Goal: Task Accomplishment & Management: Manage account settings

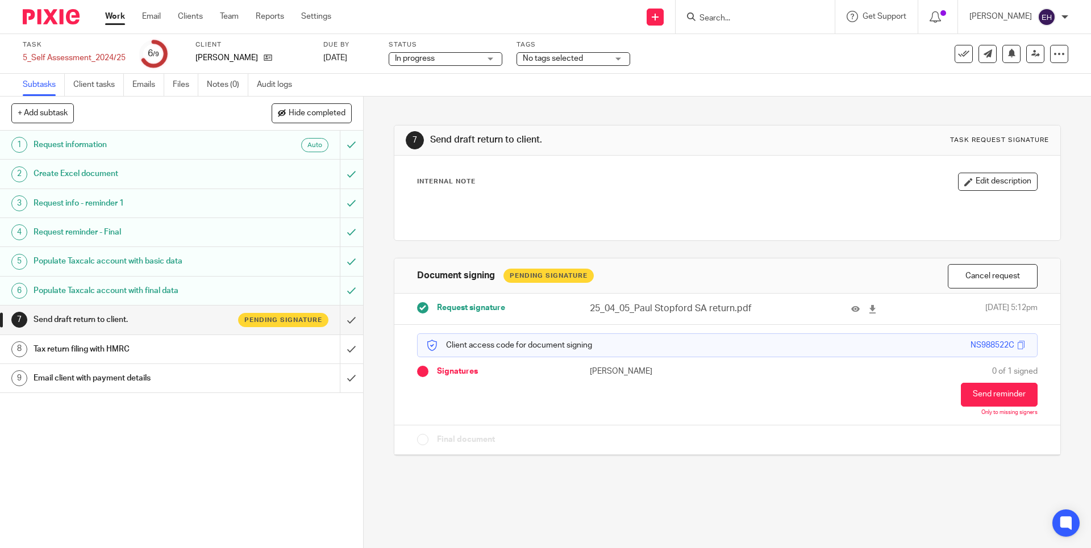
click at [715, 10] on form at bounding box center [758, 17] width 121 height 14
click at [718, 15] on input "Search" at bounding box center [749, 19] width 102 height 10
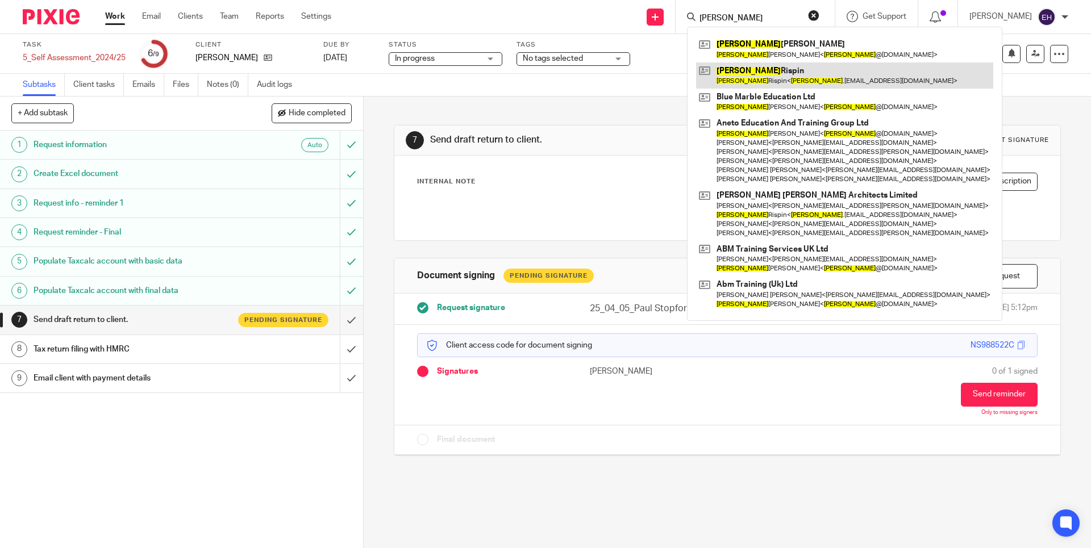
type input "simon"
click at [761, 79] on link at bounding box center [844, 75] width 297 height 26
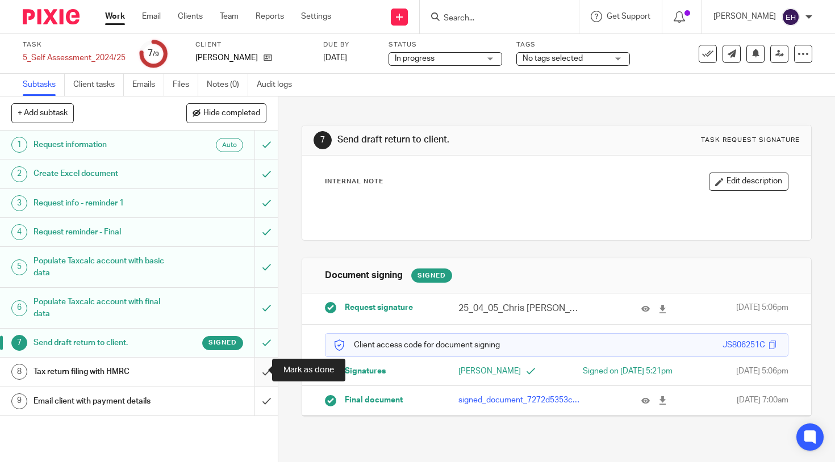
click at [257, 369] on input "submit" at bounding box center [139, 372] width 278 height 28
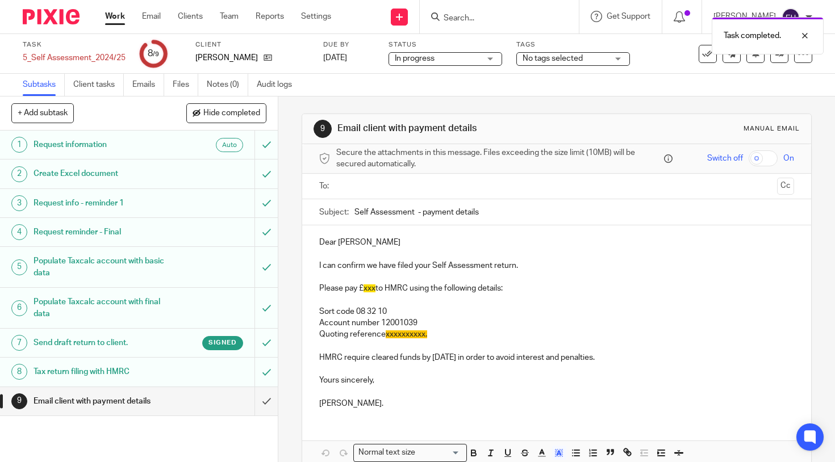
drag, startPoint x: 657, startPoint y: 354, endPoint x: 295, endPoint y: 275, distance: 370.4
click at [295, 275] on div "9 Email client with payment details Manual email Secure the attachments in this…" at bounding box center [556, 280] width 557 height 366
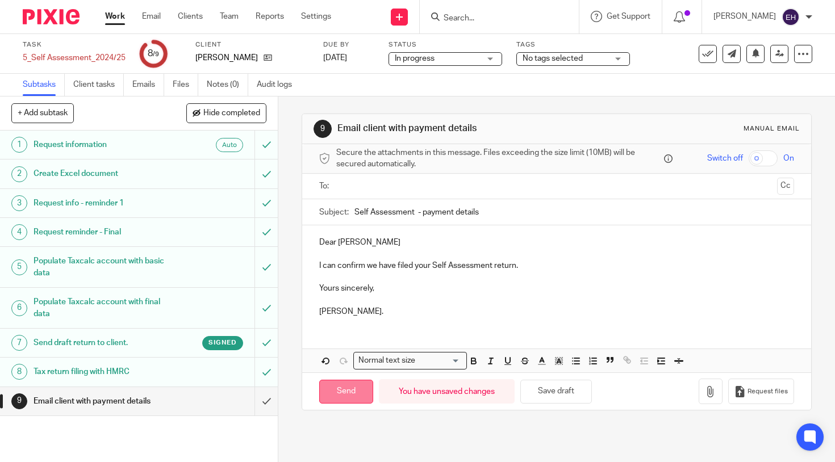
click at [349, 387] on input "Send" at bounding box center [346, 392] width 54 height 24
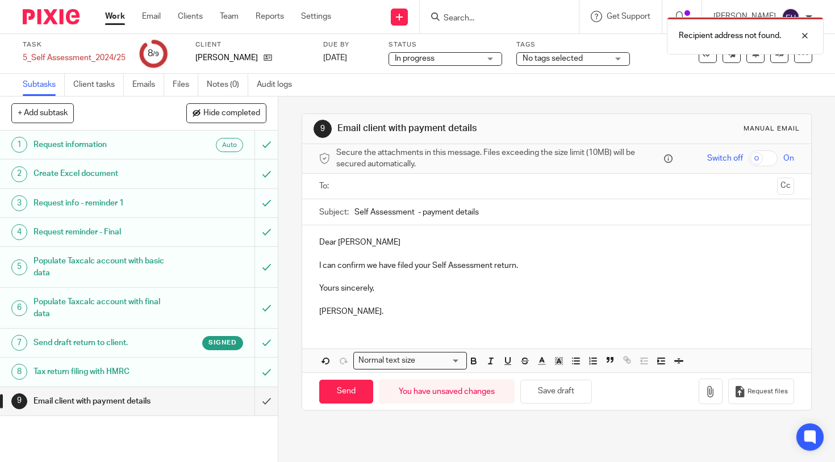
click at [415, 190] on input "text" at bounding box center [556, 186] width 432 height 13
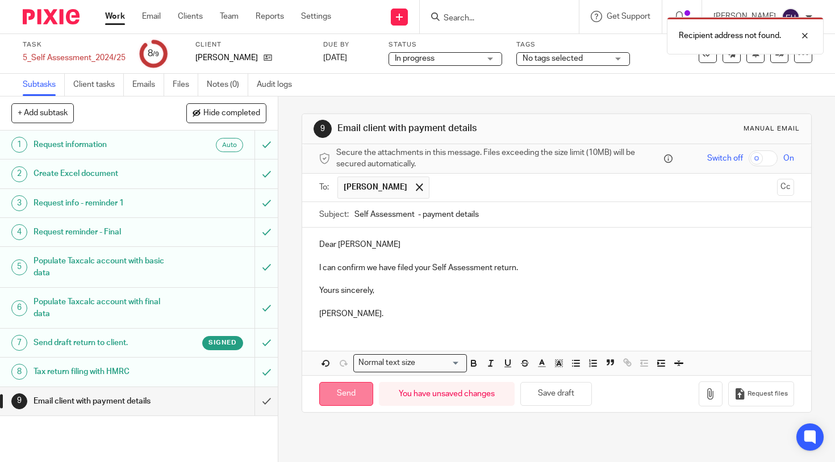
click at [357, 395] on input "Send" at bounding box center [346, 394] width 54 height 24
type input "Sent"
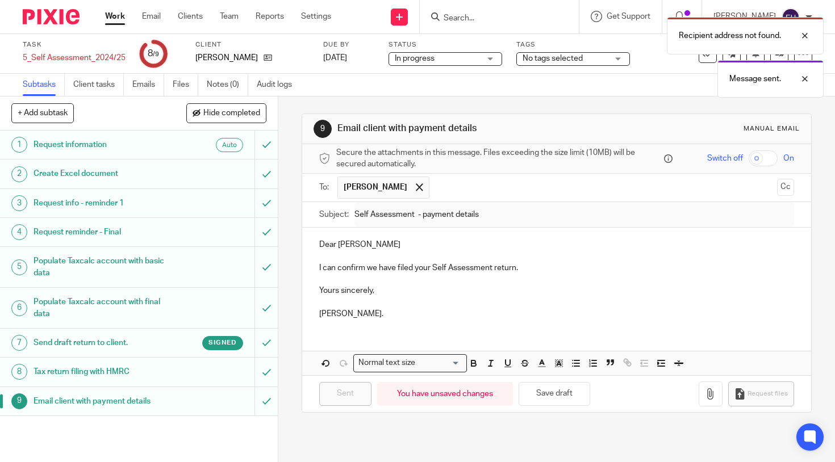
click at [699, 59] on div "Recipient address not found. Message sent." at bounding box center [621, 54] width 406 height 86
click at [703, 68] on div "Recipient address not found. Message sent." at bounding box center [621, 54] width 406 height 86
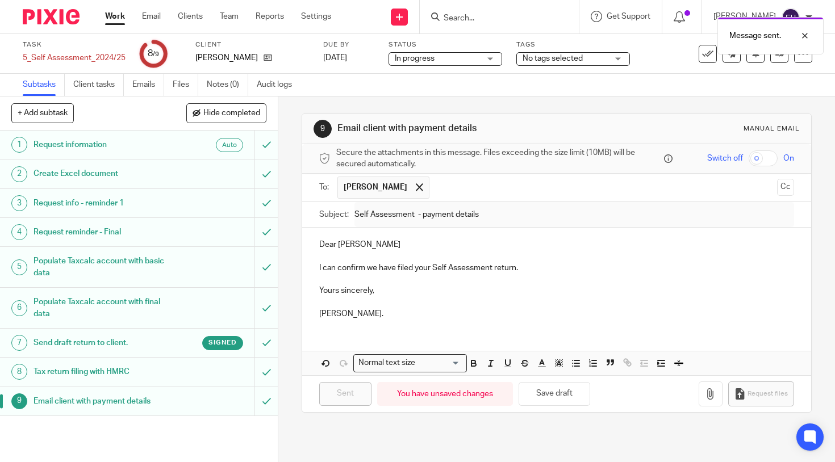
click at [702, 55] on icon at bounding box center [707, 53] width 11 height 11
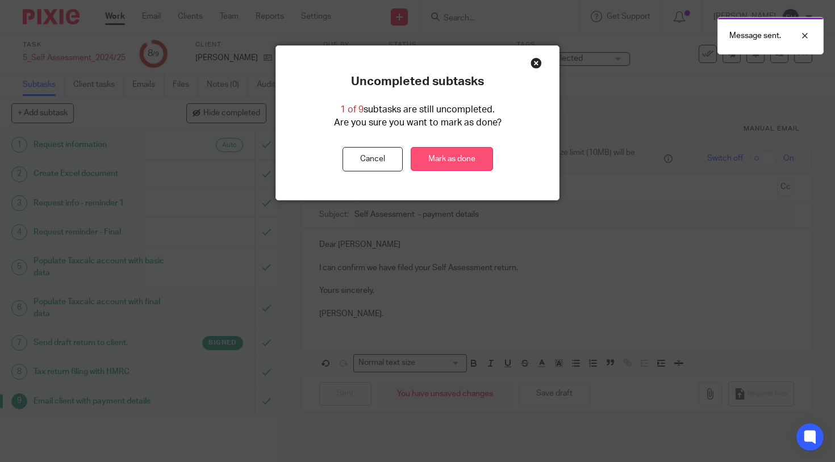
click at [423, 153] on link "Mark as done" at bounding box center [452, 159] width 82 height 24
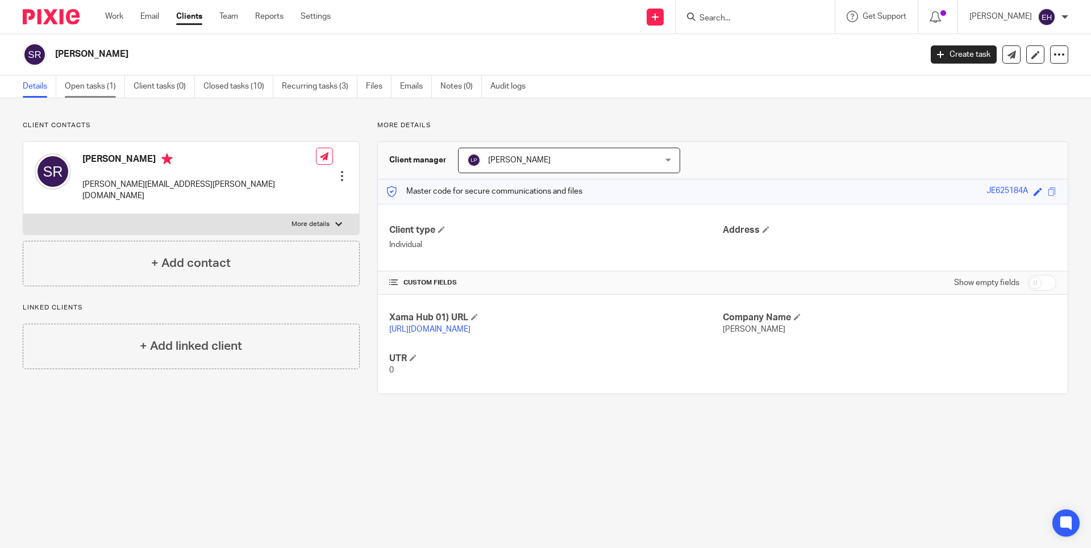
click at [104, 90] on link "Open tasks (1)" at bounding box center [95, 87] width 60 height 22
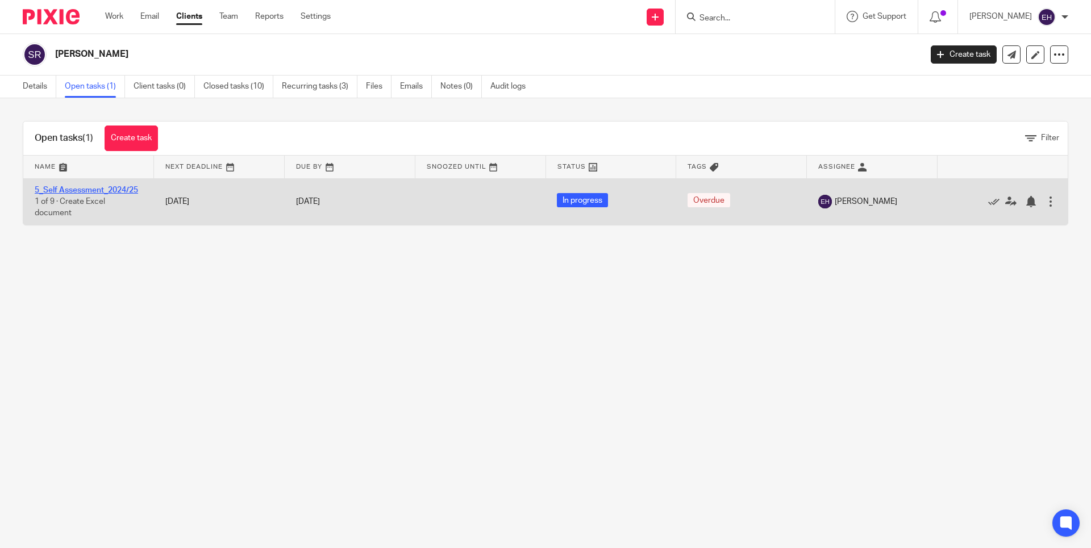
click at [109, 191] on link "5_Self Assessment_2024/25" at bounding box center [86, 190] width 103 height 8
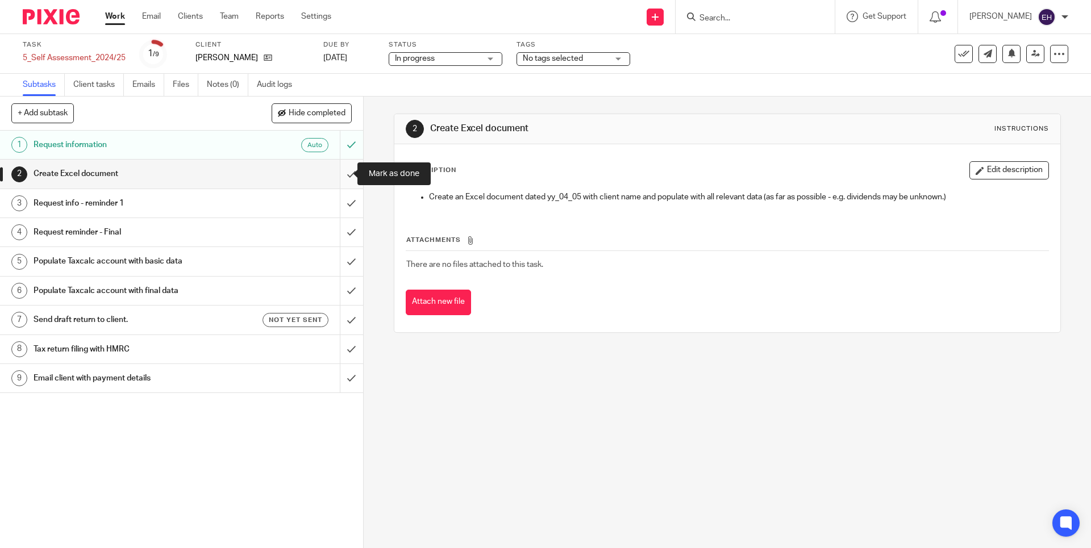
click at [337, 169] on input "submit" at bounding box center [181, 174] width 363 height 28
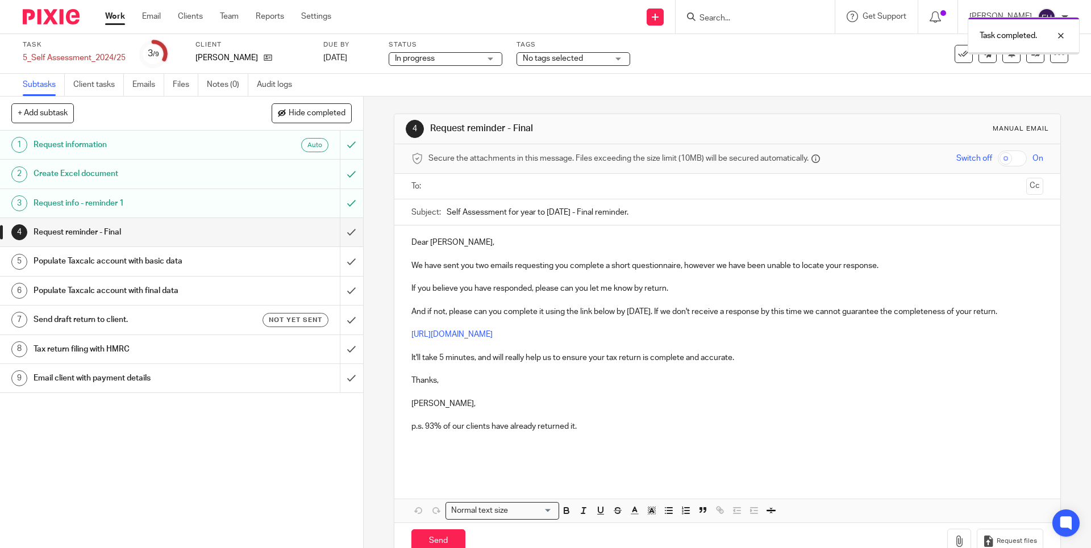
click at [340, 236] on input "submit" at bounding box center [181, 232] width 363 height 28
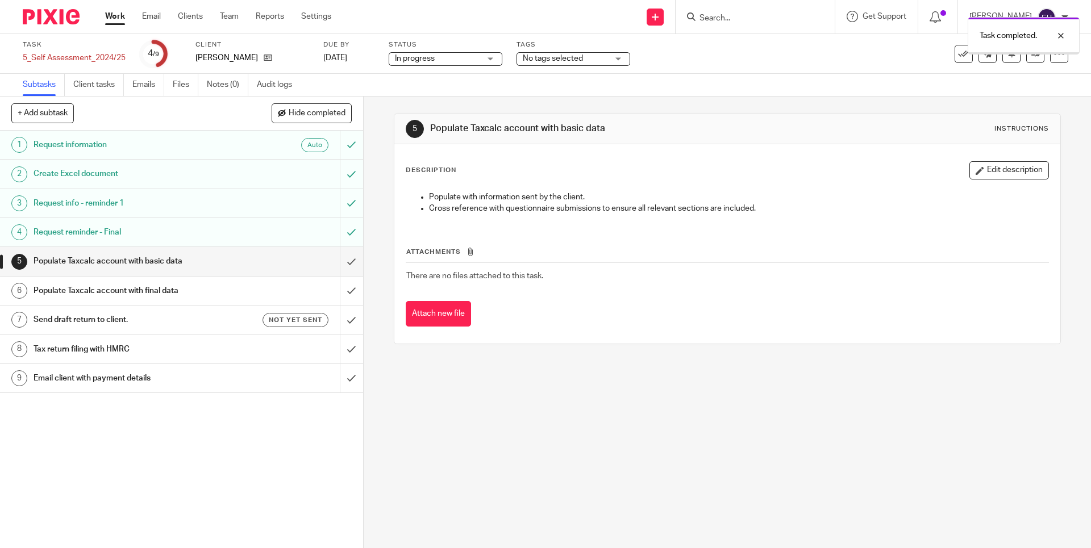
click at [336, 262] on input "submit" at bounding box center [181, 261] width 363 height 28
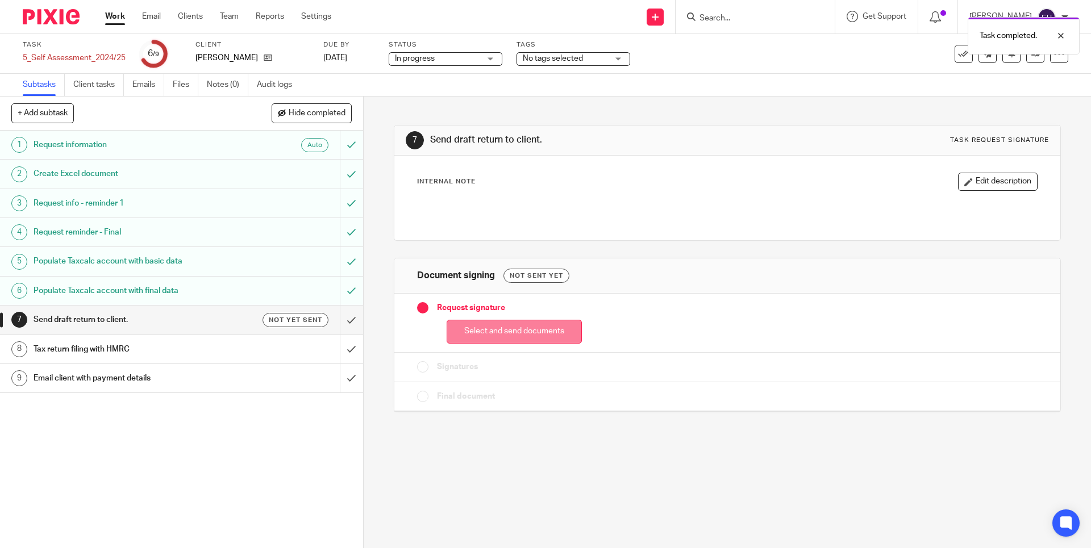
click at [564, 338] on button "Select and send documents" at bounding box center [514, 332] width 135 height 24
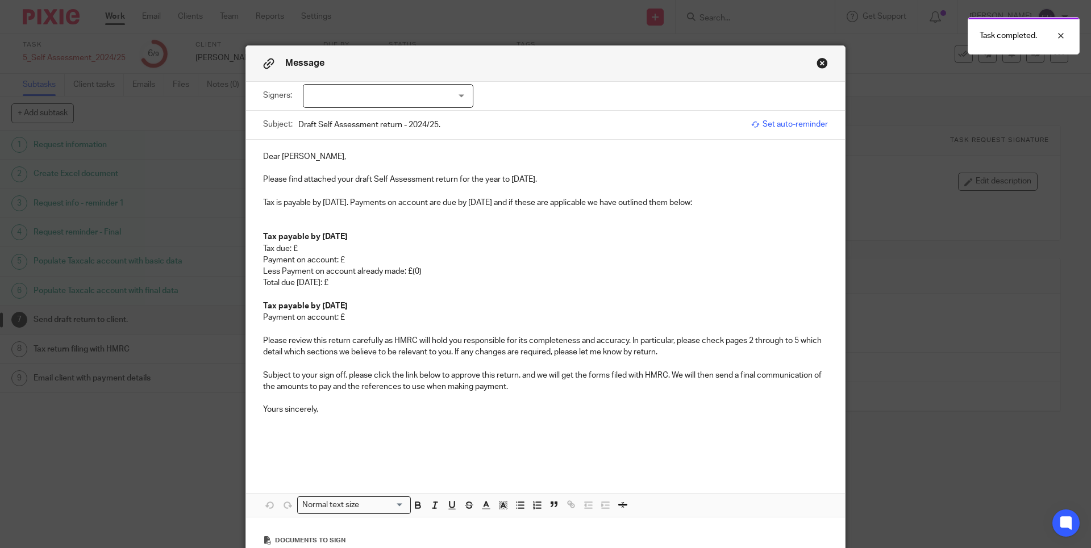
click at [355, 99] on div at bounding box center [388, 96] width 170 height 24
click at [361, 116] on span "[PERSON_NAME]" at bounding box center [350, 120] width 62 height 8
checkbox input "true"
click at [389, 247] on p "Tax due: £" at bounding box center [545, 248] width 565 height 11
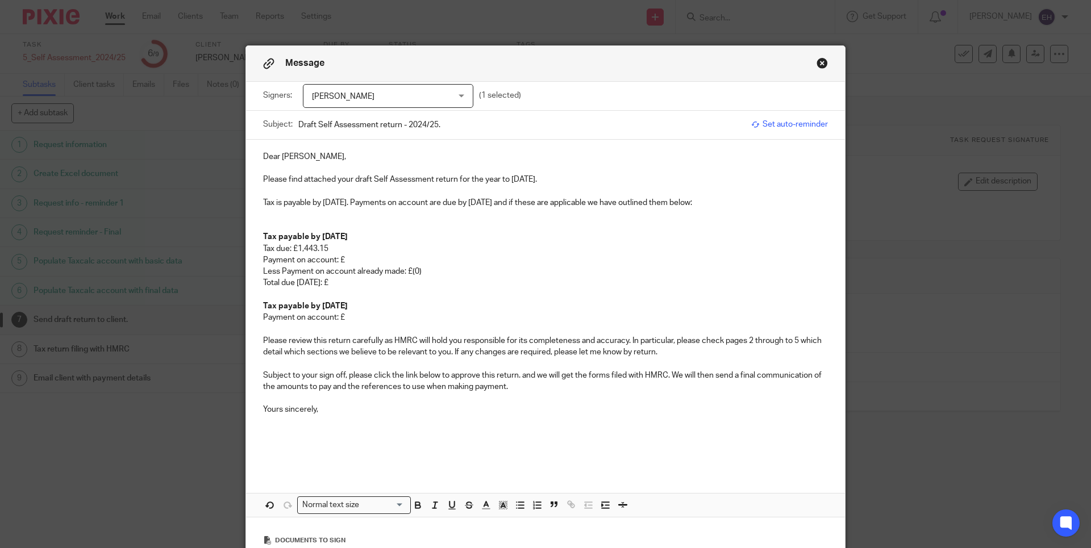
click at [414, 259] on p "Payment on account: £" at bounding box center [545, 260] width 565 height 11
drag, startPoint x: 364, startPoint y: 318, endPoint x: 230, endPoint y: 262, distance: 145.2
click at [230, 262] on div "Message Signers: Simon Rispin Simon Rispin (1 selected) Subject: Draft Self Ass…" at bounding box center [545, 274] width 1091 height 548
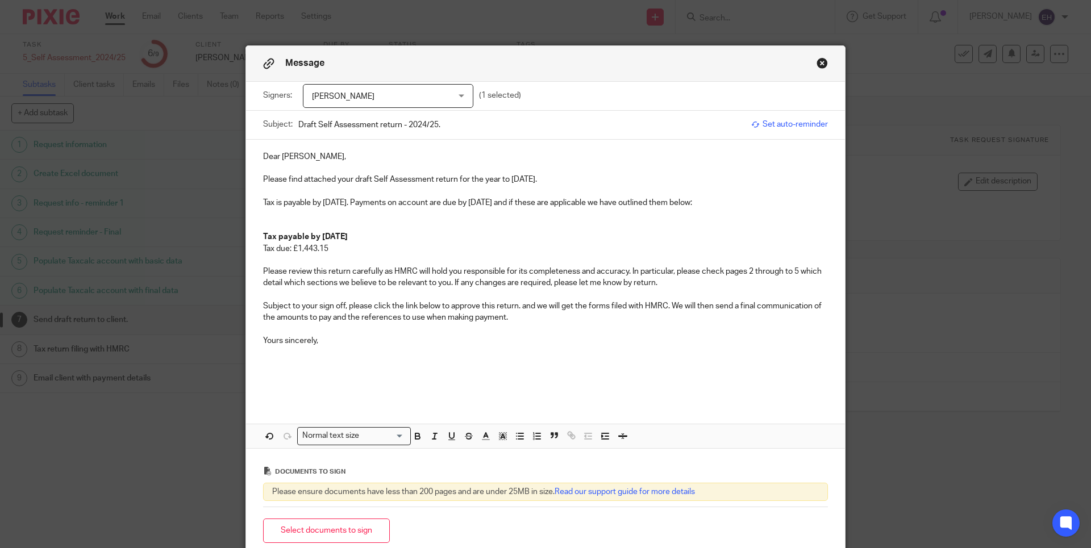
click at [596, 307] on p "Subject to your sign off, please click the link below to approve this return. a…" at bounding box center [545, 312] width 565 height 23
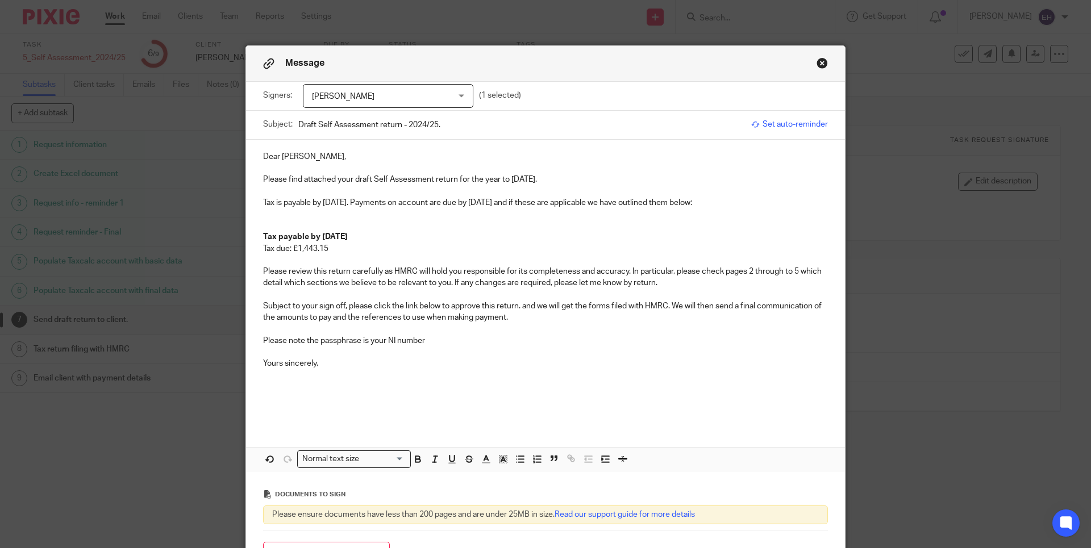
scroll to position [131, 0]
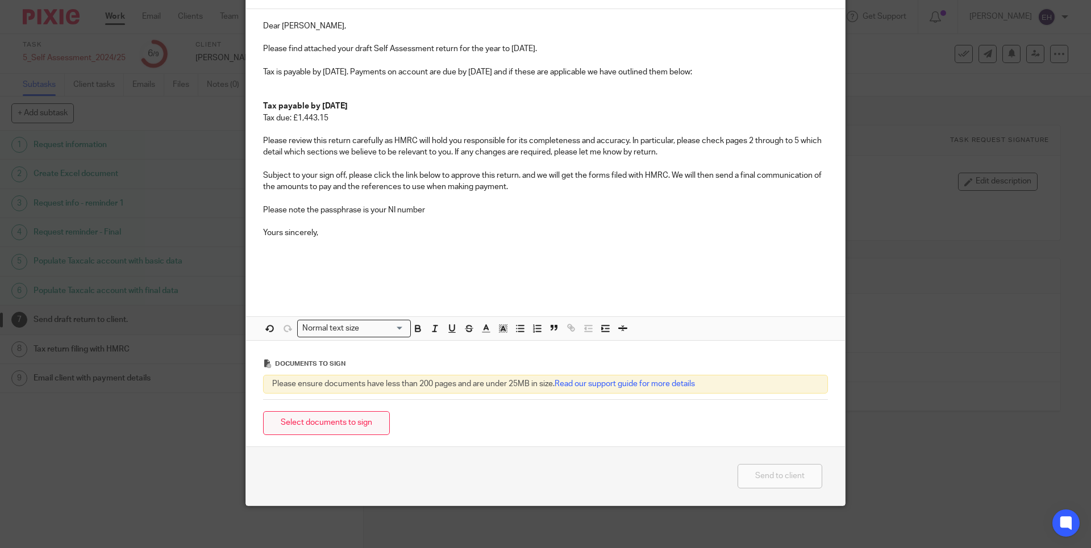
click at [363, 426] on button "Select documents to sign" at bounding box center [326, 423] width 127 height 24
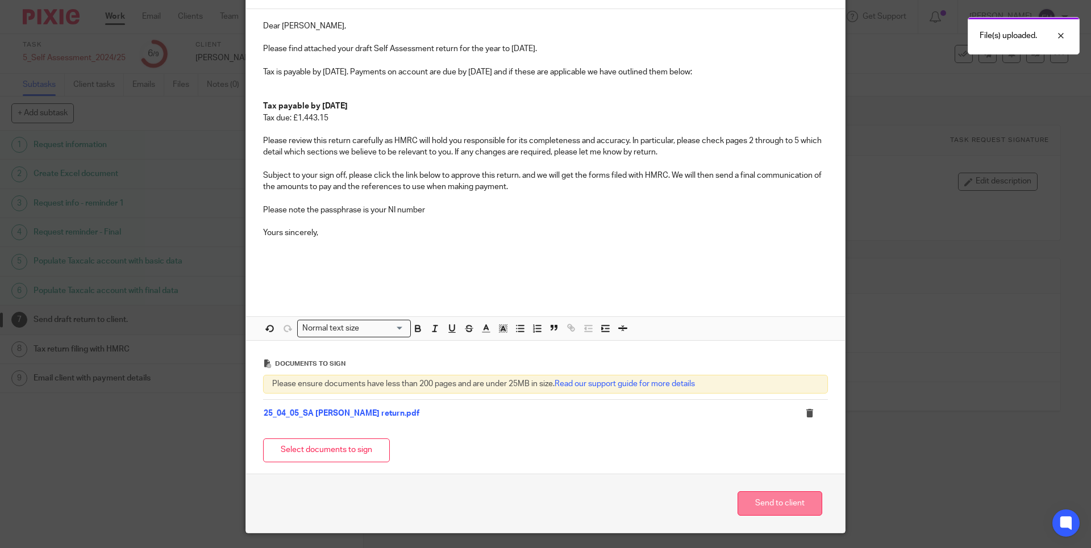
click at [787, 498] on button "Send to client" at bounding box center [779, 503] width 85 height 24
